Goal: Task Accomplishment & Management: Manage account settings

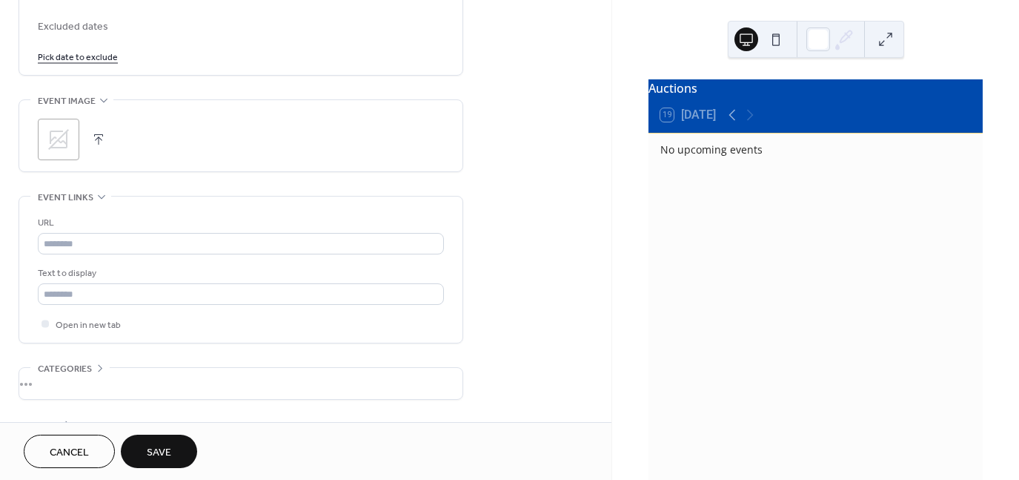
drag, startPoint x: 611, startPoint y: 296, endPoint x: 609, endPoint y: 324, distance: 28.2
click at [609, 324] on div "**********" at bounding box center [306, 211] width 612 height 422
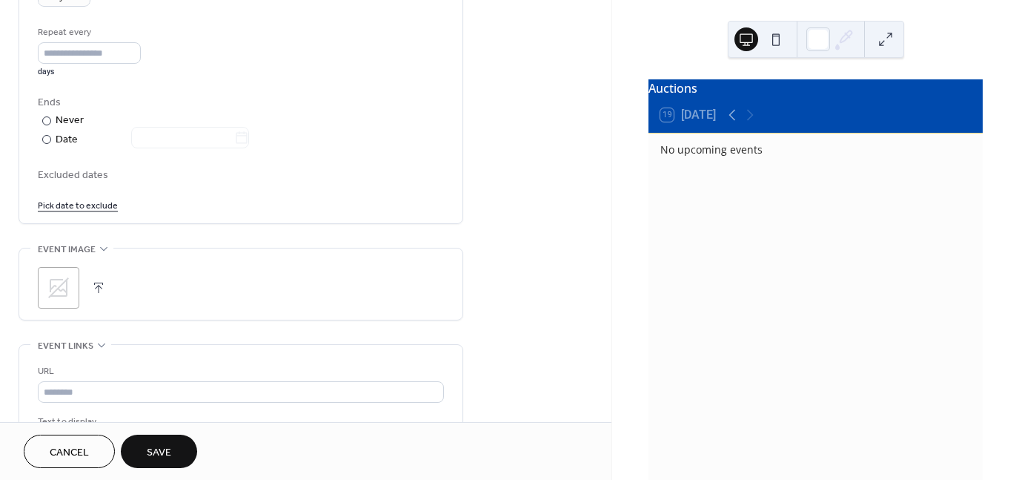
scroll to position [887, 0]
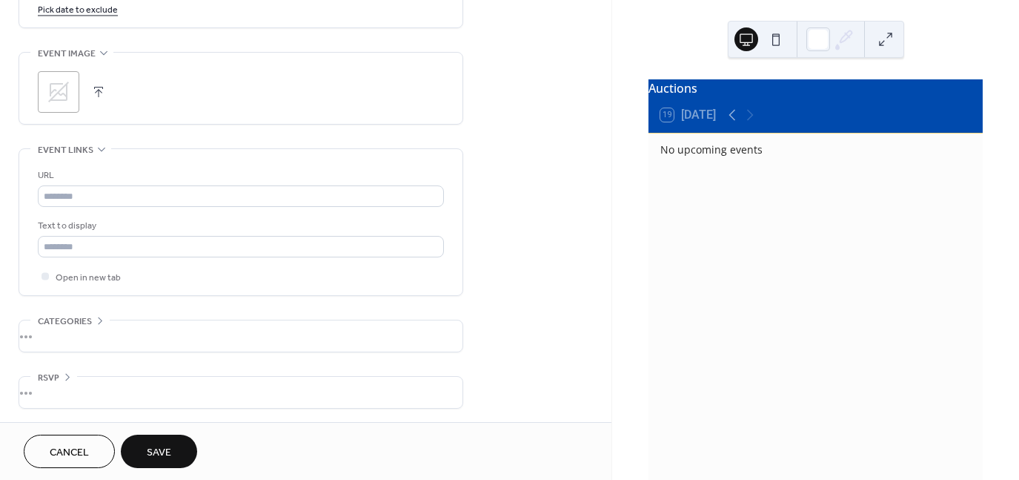
click at [145, 450] on button "Save" at bounding box center [159, 450] width 76 height 33
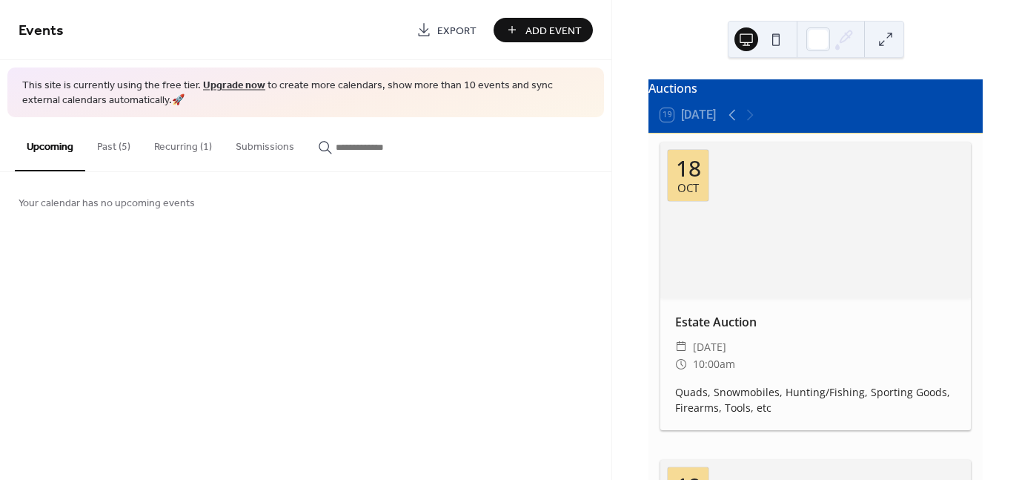
click at [177, 151] on button "Recurring (1)" at bounding box center [183, 143] width 82 height 53
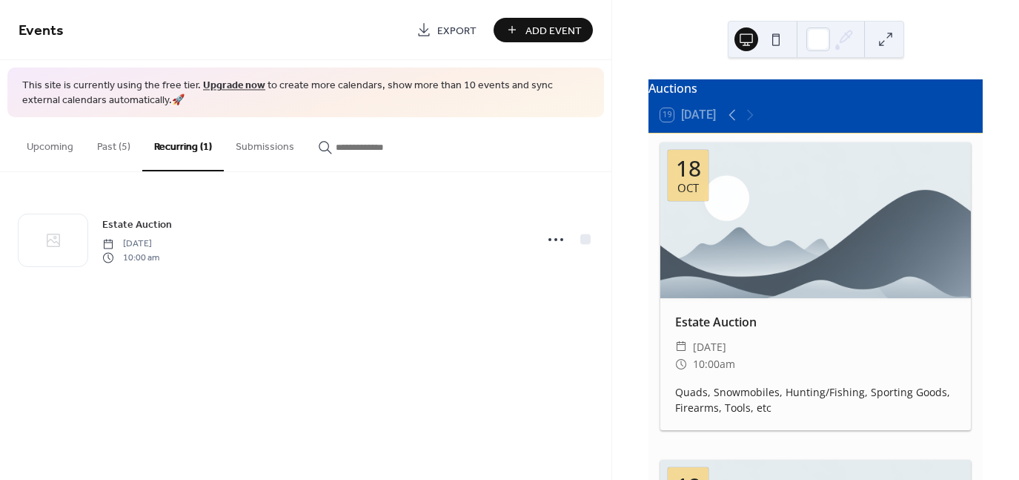
click at [66, 148] on button "Upcoming" at bounding box center [50, 143] width 70 height 53
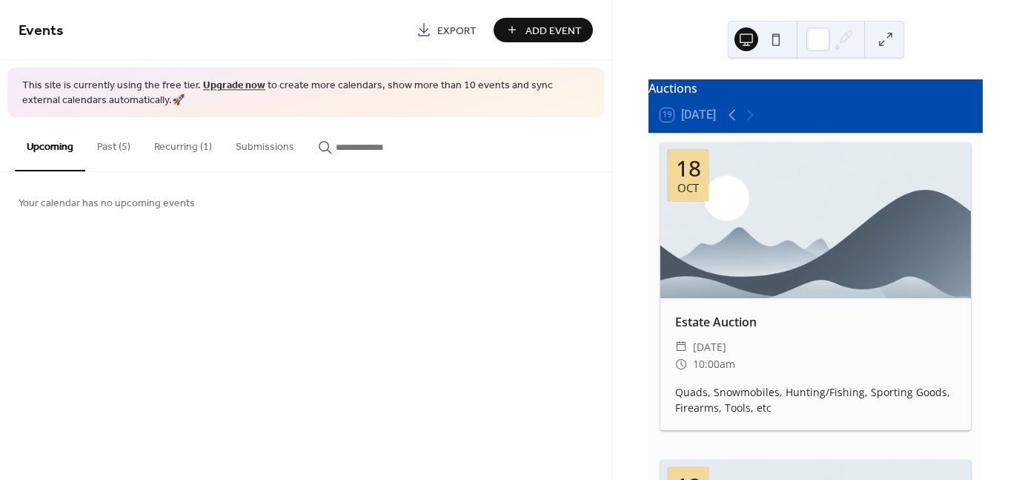
click at [165, 146] on button "Recurring (1)" at bounding box center [183, 143] width 82 height 53
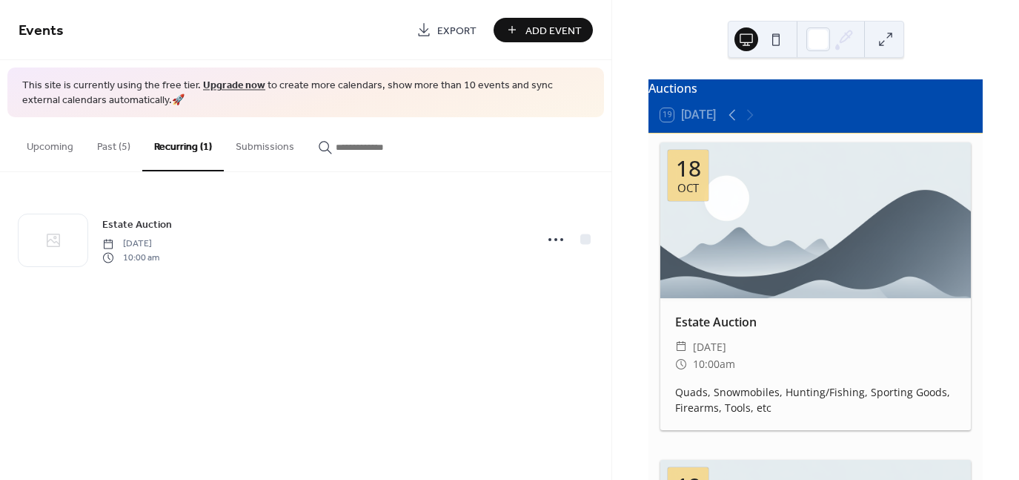
click at [713, 378] on div "Estate Auction ​ [DATE] ​ 10:00am Quads, Snowmobiles, Hunting/Fishing, Sporting…" at bounding box center [816, 364] width 311 height 133
click at [713, 228] on div at bounding box center [816, 220] width 311 height 156
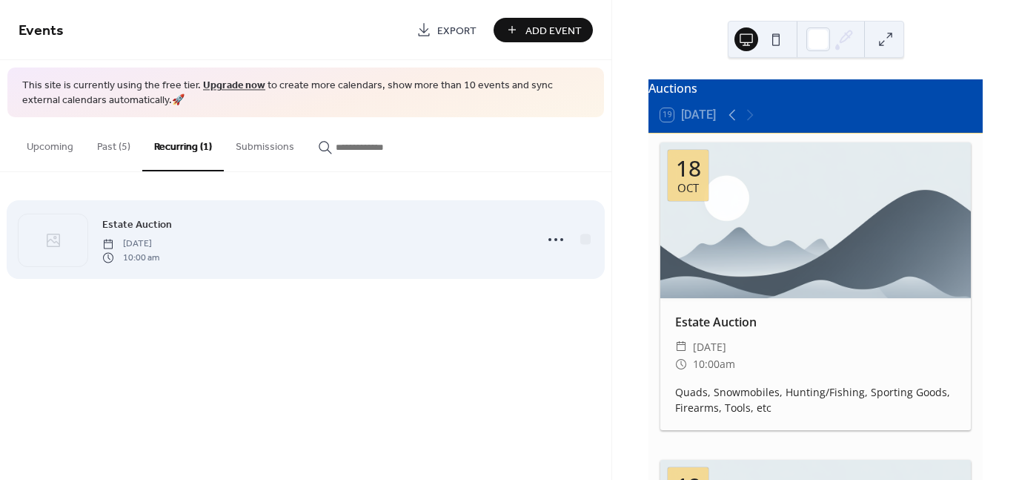
click at [182, 232] on div "Estate Auction [DATE] 10:00 am" at bounding box center [314, 239] width 424 height 47
click at [550, 234] on icon at bounding box center [556, 240] width 24 height 24
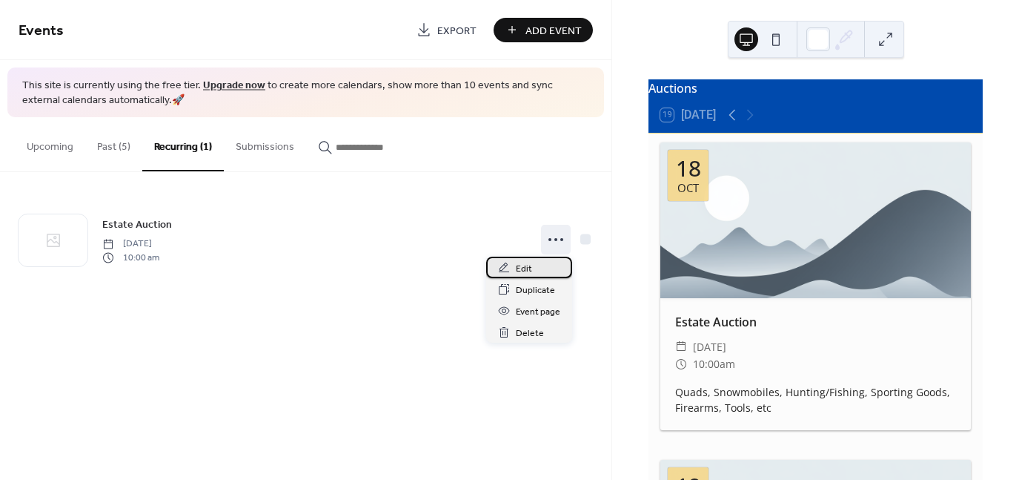
click at [527, 268] on span "Edit" at bounding box center [524, 269] width 16 height 16
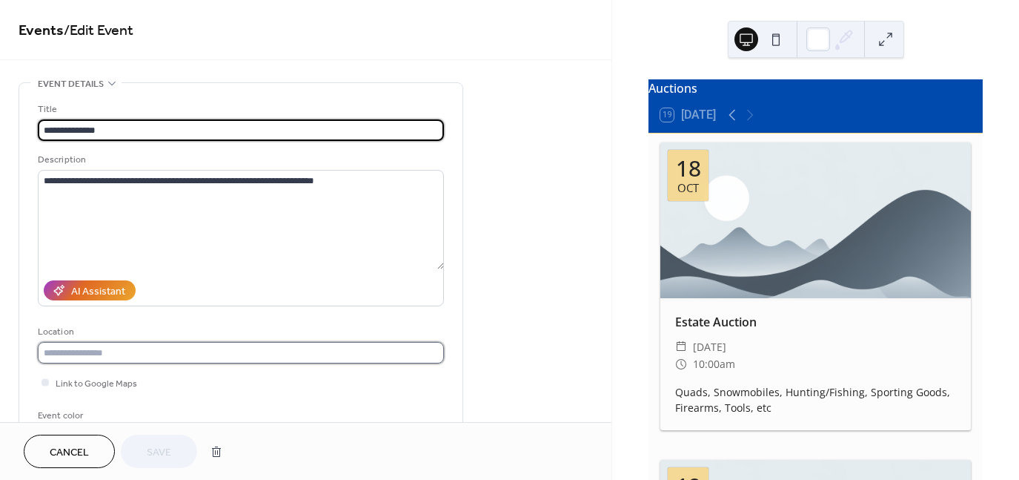
click at [294, 357] on input "text" at bounding box center [241, 353] width 406 height 22
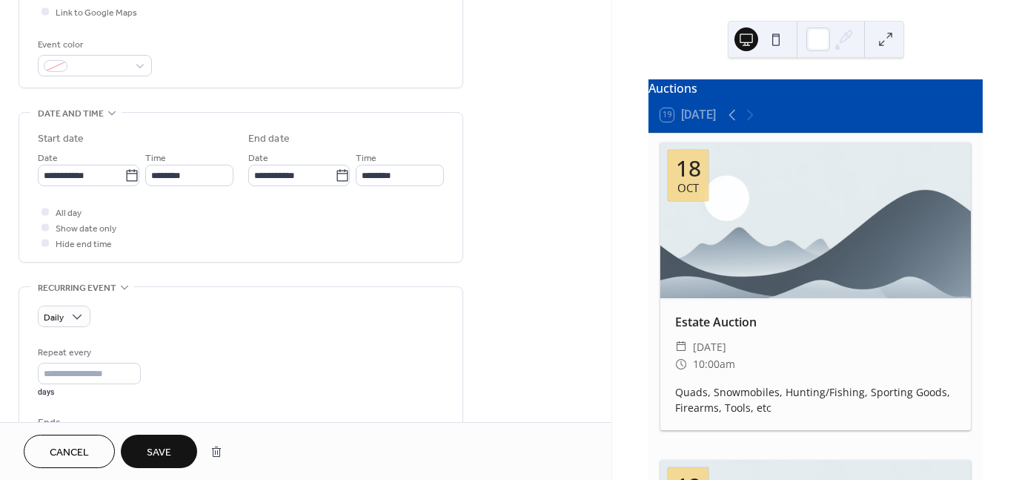
scroll to position [380, 0]
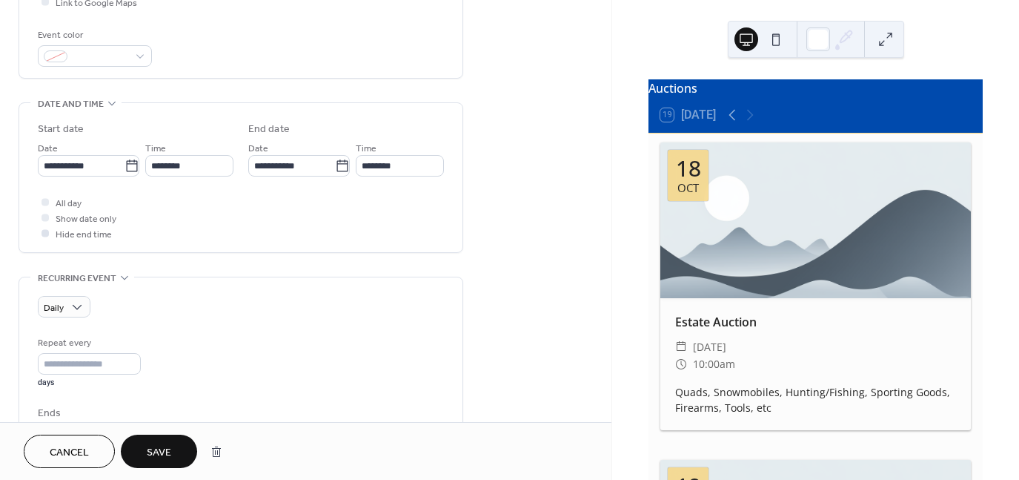
type input "**********"
click at [46, 231] on icon at bounding box center [45, 232] width 4 height 3
click at [46, 219] on div at bounding box center [45, 217] width 7 height 7
click at [46, 205] on div at bounding box center [45, 201] width 15 height 15
click at [46, 202] on div at bounding box center [45, 201] width 7 height 7
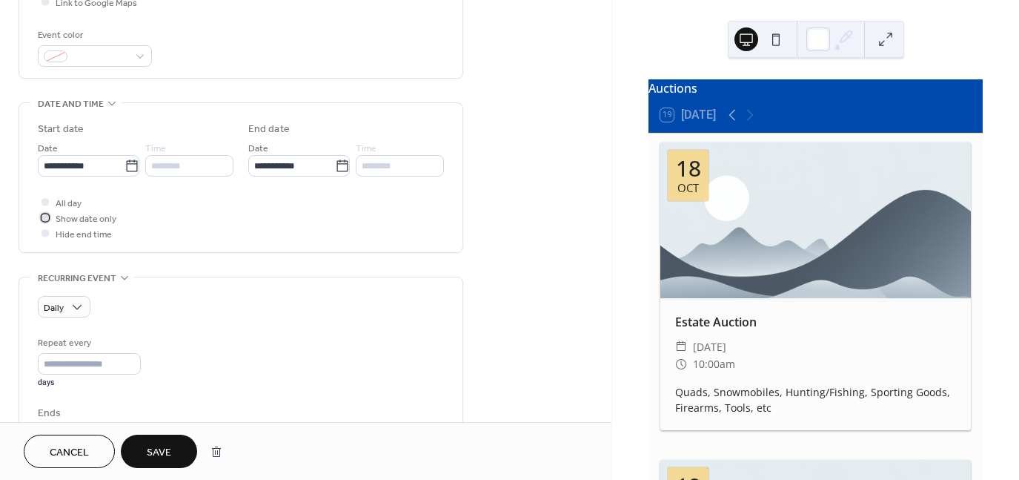
click at [43, 217] on icon at bounding box center [45, 217] width 4 height 4
click at [47, 196] on div at bounding box center [45, 201] width 15 height 15
click at [46, 231] on div at bounding box center [45, 232] width 7 height 7
click at [45, 199] on icon at bounding box center [45, 201] width 4 height 4
click at [47, 233] on div at bounding box center [45, 232] width 7 height 7
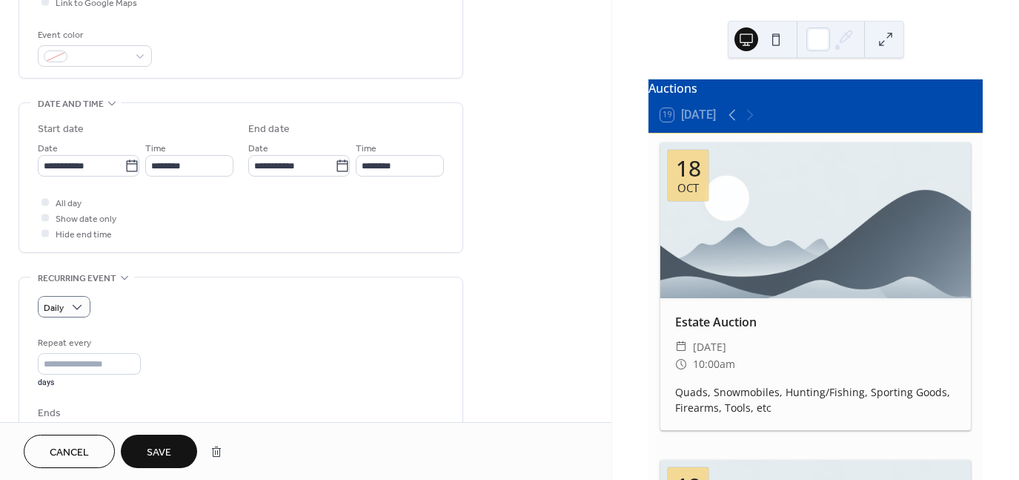
click at [147, 303] on div "Daily" at bounding box center [241, 307] width 406 height 22
drag, startPoint x: 606, startPoint y: 206, endPoint x: 586, endPoint y: 218, distance: 23.3
click at [586, 218] on div "**********" at bounding box center [306, 316] width 612 height 1228
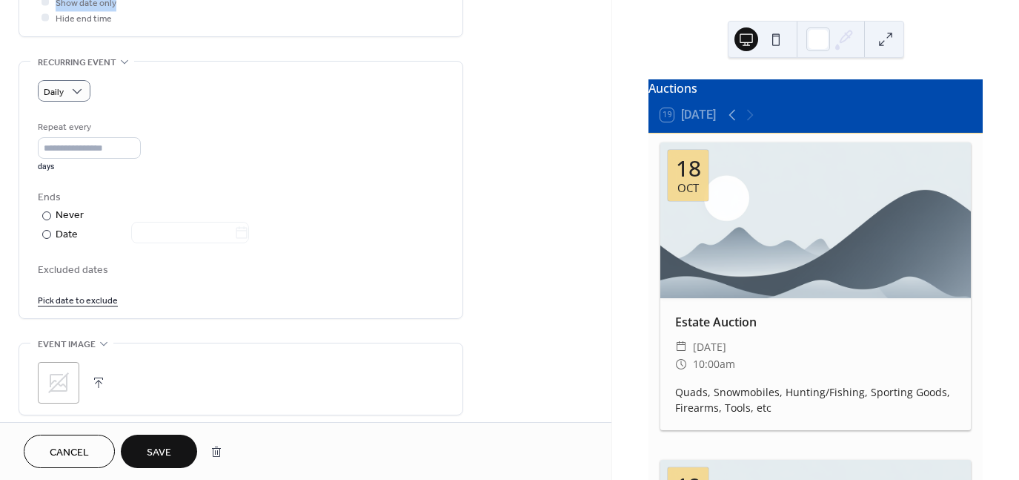
scroll to position [598, 0]
click at [43, 228] on div at bounding box center [46, 232] width 9 height 9
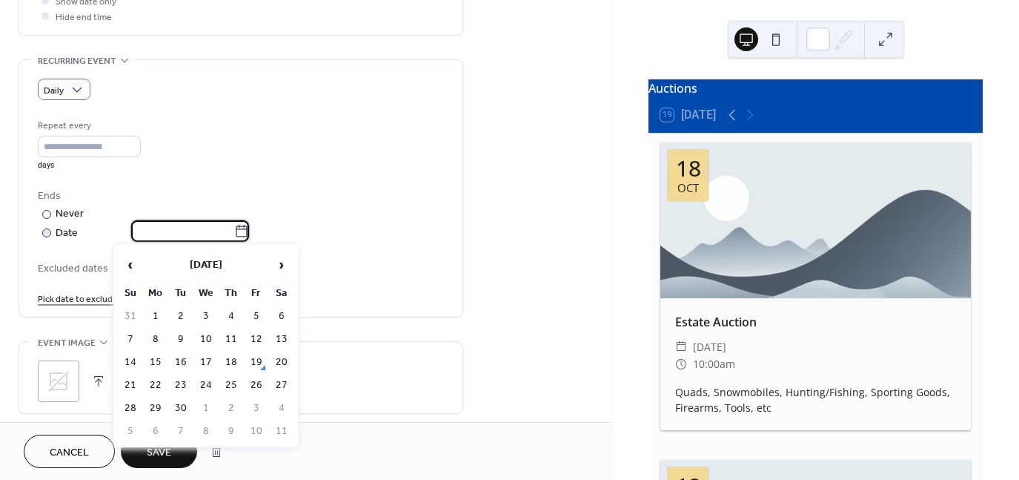
click at [168, 232] on input "text" at bounding box center [182, 231] width 103 height 22
click at [282, 268] on span "›" at bounding box center [282, 265] width 22 height 30
click at [275, 354] on td "18" at bounding box center [282, 362] width 24 height 22
type input "**********"
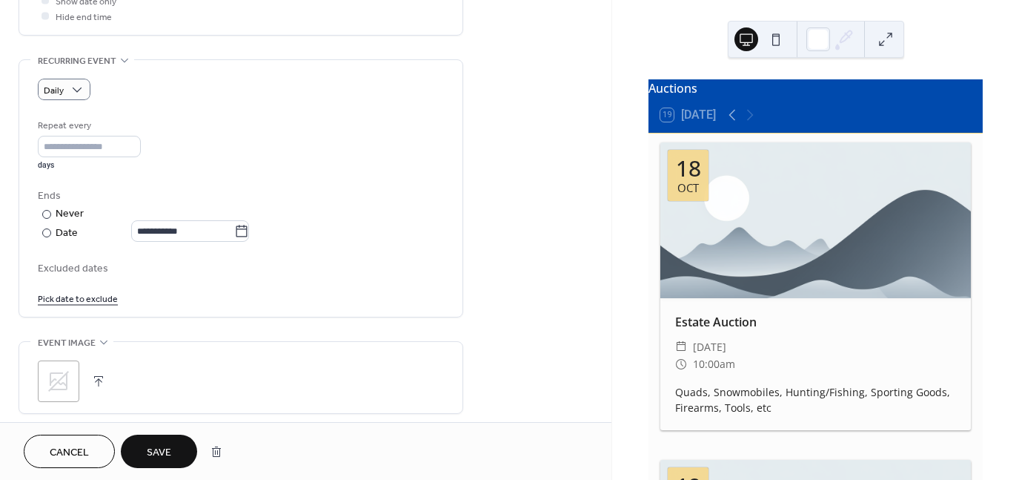
click at [173, 443] on button "Save" at bounding box center [159, 450] width 76 height 33
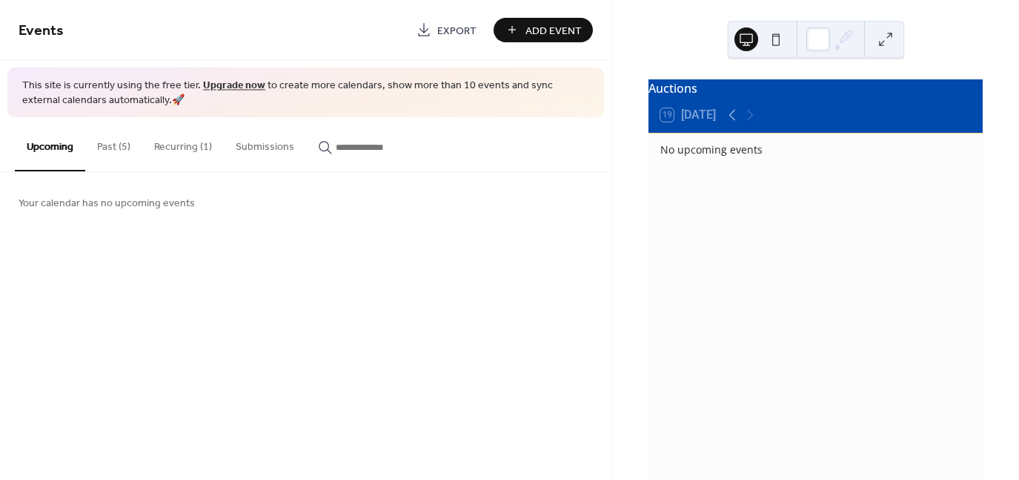
click at [194, 149] on button "Recurring (1)" at bounding box center [183, 143] width 82 height 53
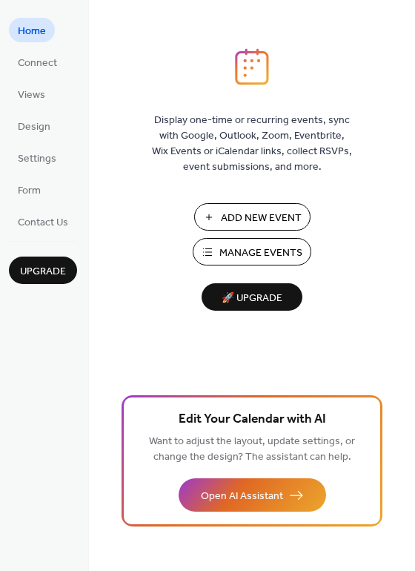
click at [251, 251] on span "Manage Events" at bounding box center [260, 253] width 83 height 16
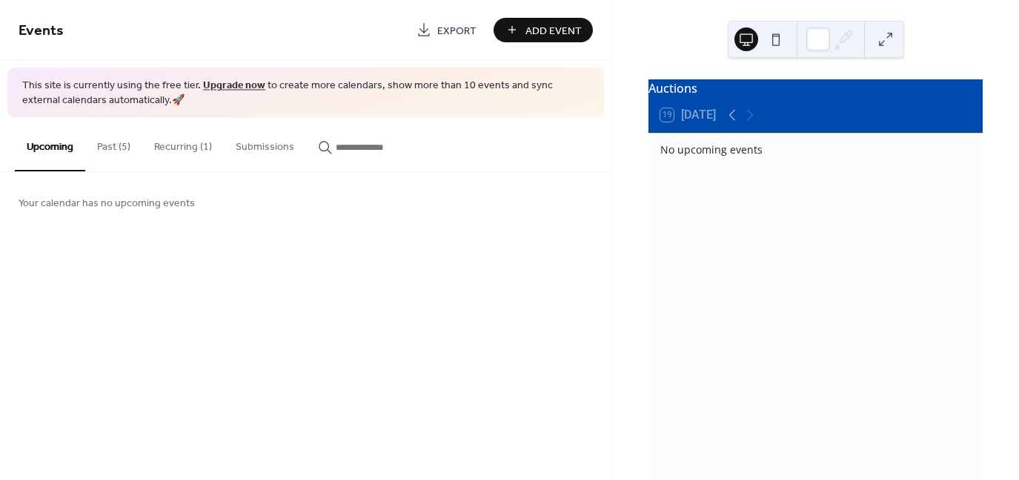
click at [197, 142] on button "Recurring (1)" at bounding box center [183, 143] width 82 height 53
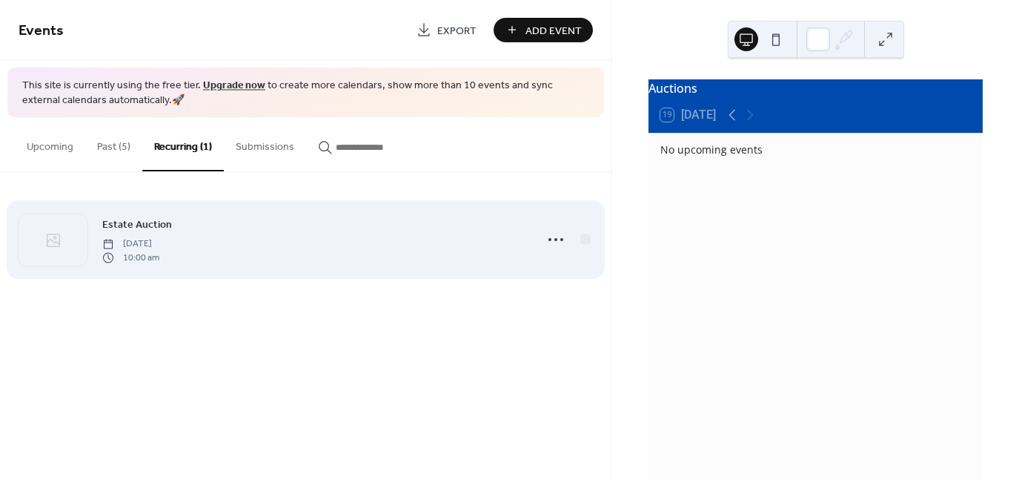
click at [159, 232] on div "Estate Auction [DATE] 10:00 am" at bounding box center [314, 239] width 424 height 47
click at [553, 242] on icon at bounding box center [556, 240] width 24 height 24
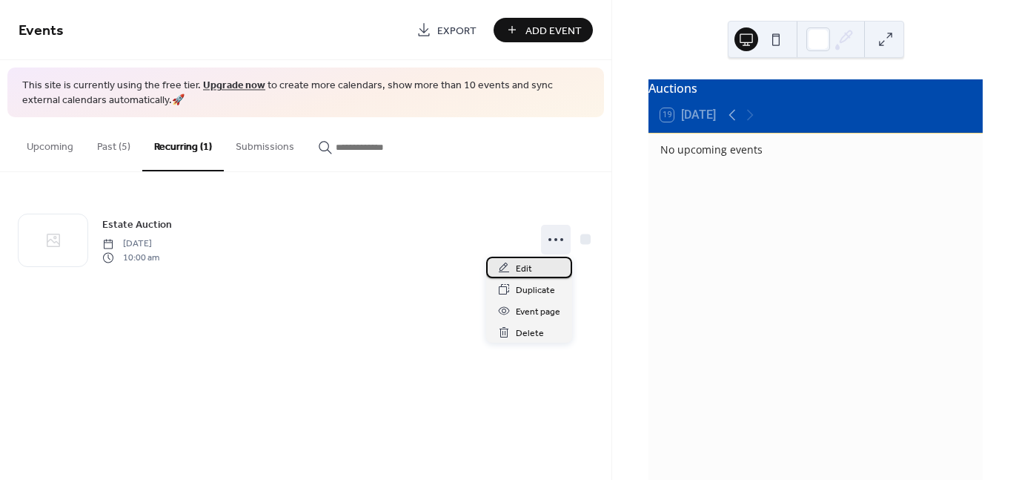
click at [531, 271] on div "Edit" at bounding box center [529, 268] width 86 height 22
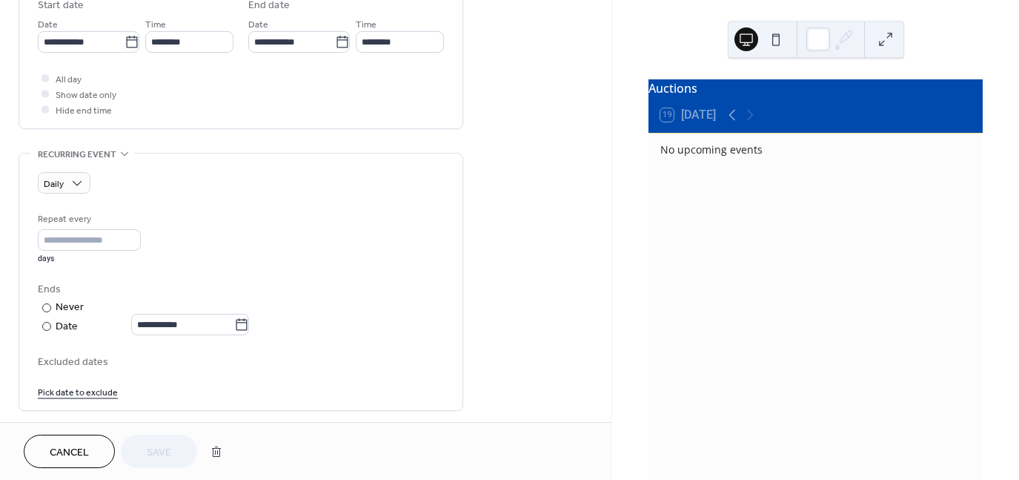
scroll to position [515, 0]
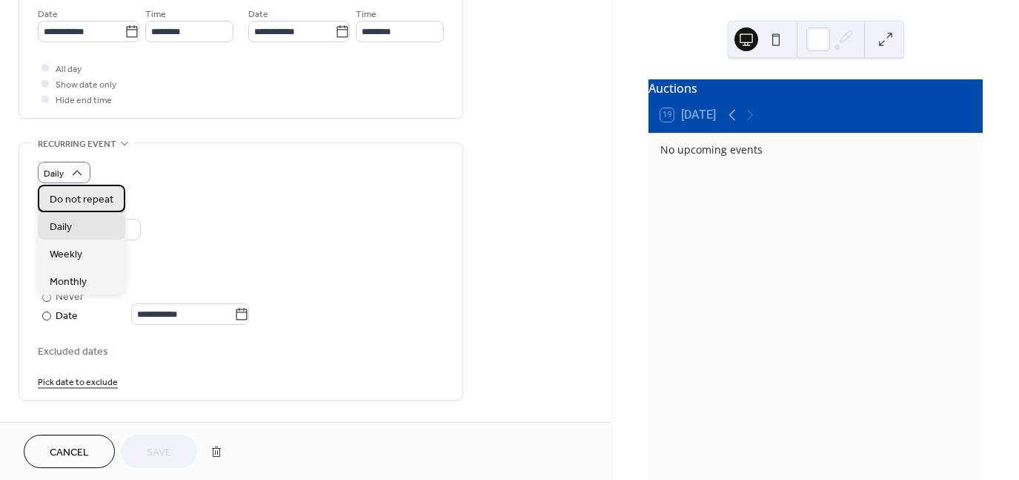
click at [82, 199] on span "Do not repeat" at bounding box center [82, 200] width 64 height 16
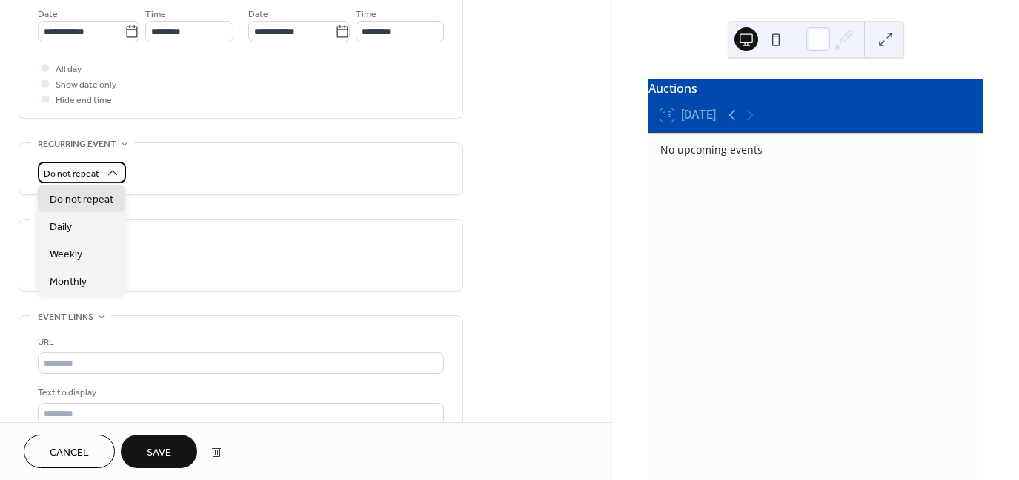
click at [113, 166] on icon at bounding box center [112, 172] width 15 height 15
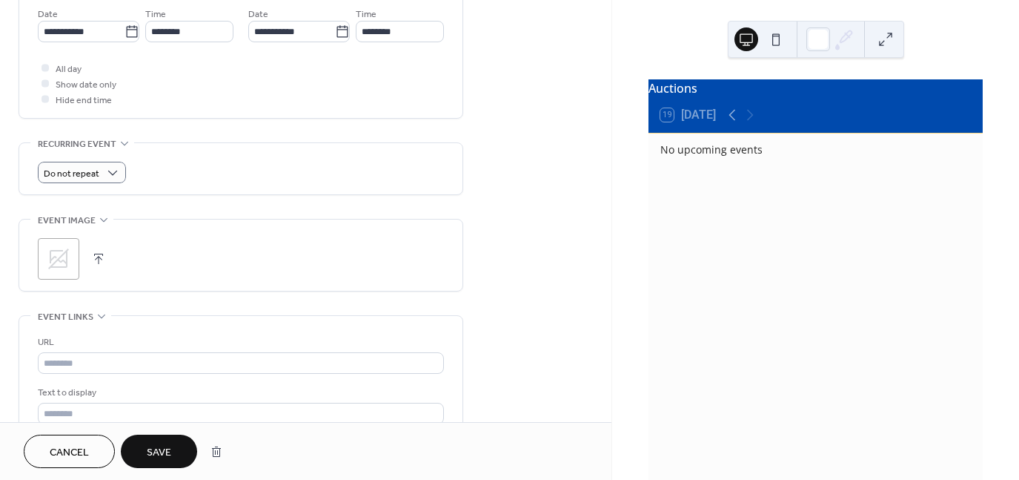
click at [166, 449] on span "Save" at bounding box center [159, 453] width 24 height 16
